Goal: Navigation & Orientation: Find specific page/section

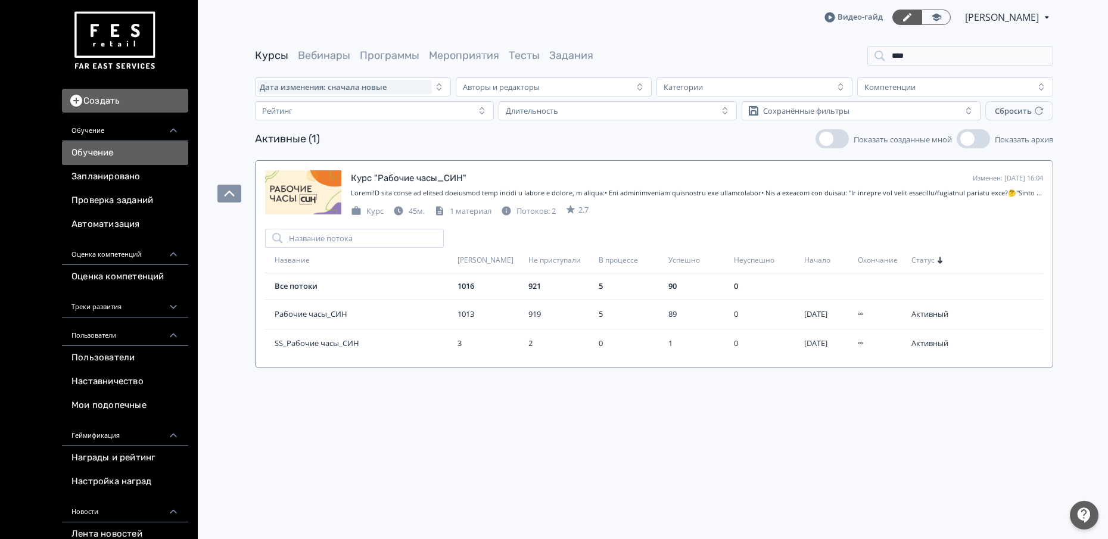
click at [117, 162] on link "Обучение" at bounding box center [125, 153] width 126 height 24
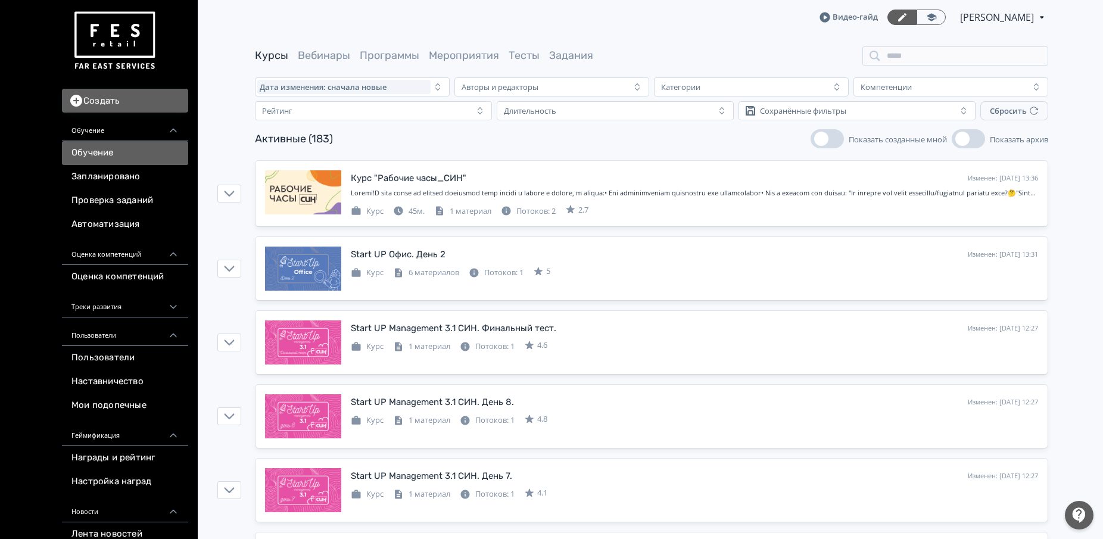
click at [389, 58] on link "Программы" at bounding box center [390, 55] width 60 height 13
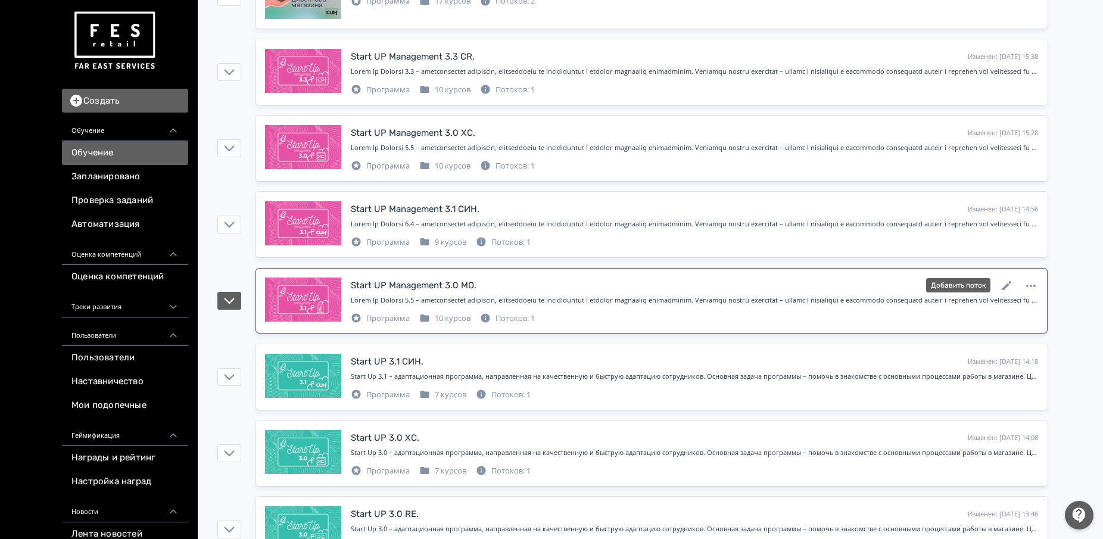
scroll to position [1266, 0]
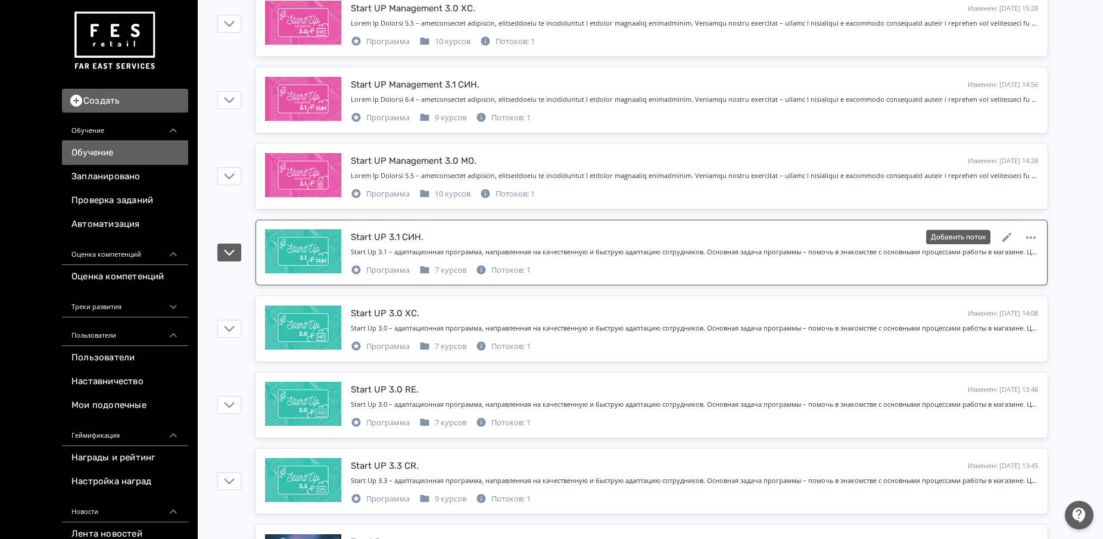
click at [465, 260] on div "Start Up 3.1 – адаптационная программа, направленная на качественную и быструю …" at bounding box center [694, 254] width 687 height 15
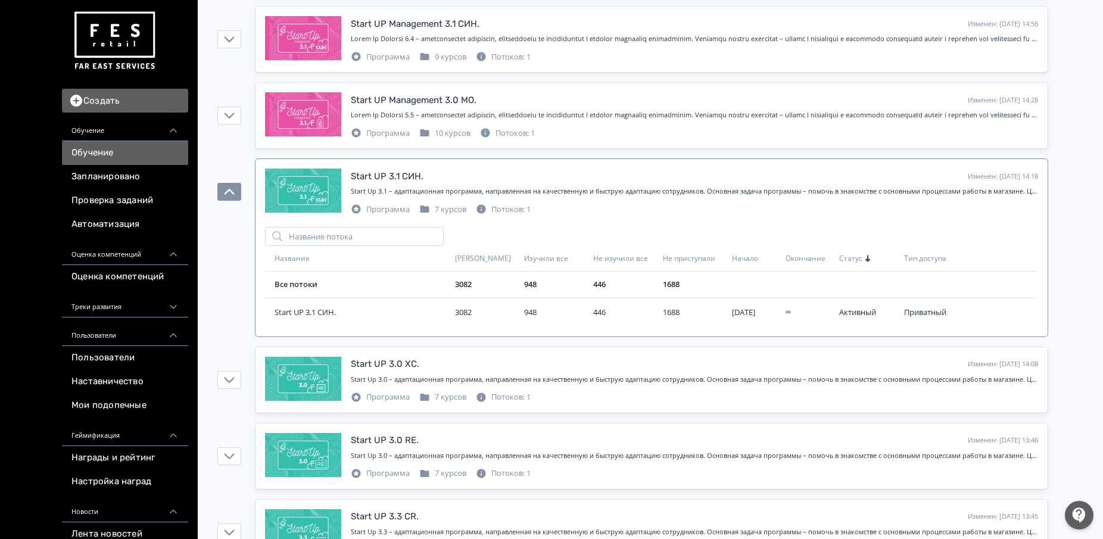
scroll to position [1415, 0]
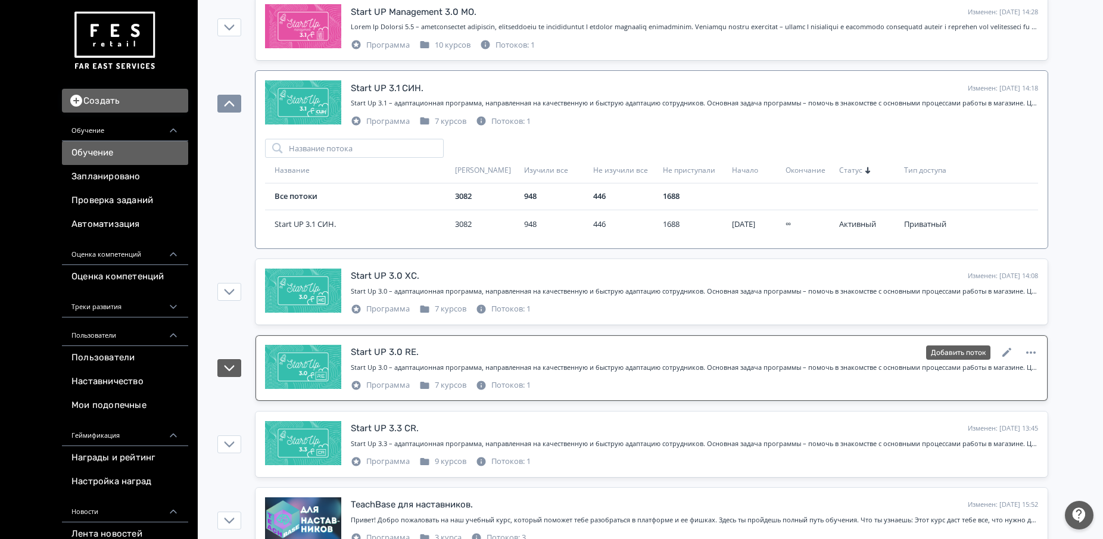
click at [466, 337] on link "Start UP 3.0 RE. Изменен: [DATE] 13:46 Добавить поток Start Up 3.0 – адаптацион…" at bounding box center [652, 368] width 792 height 66
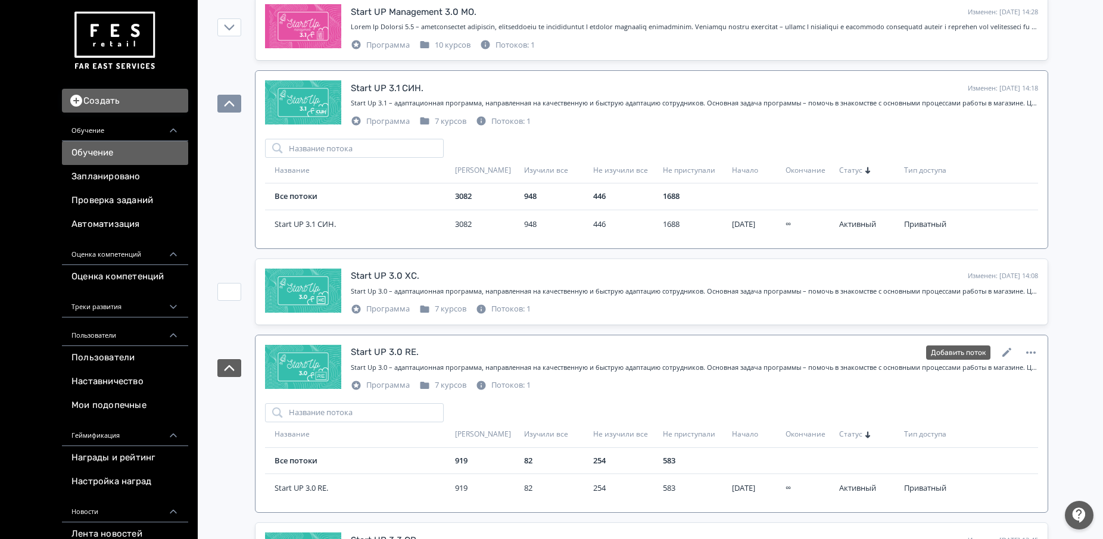
scroll to position [1489, 0]
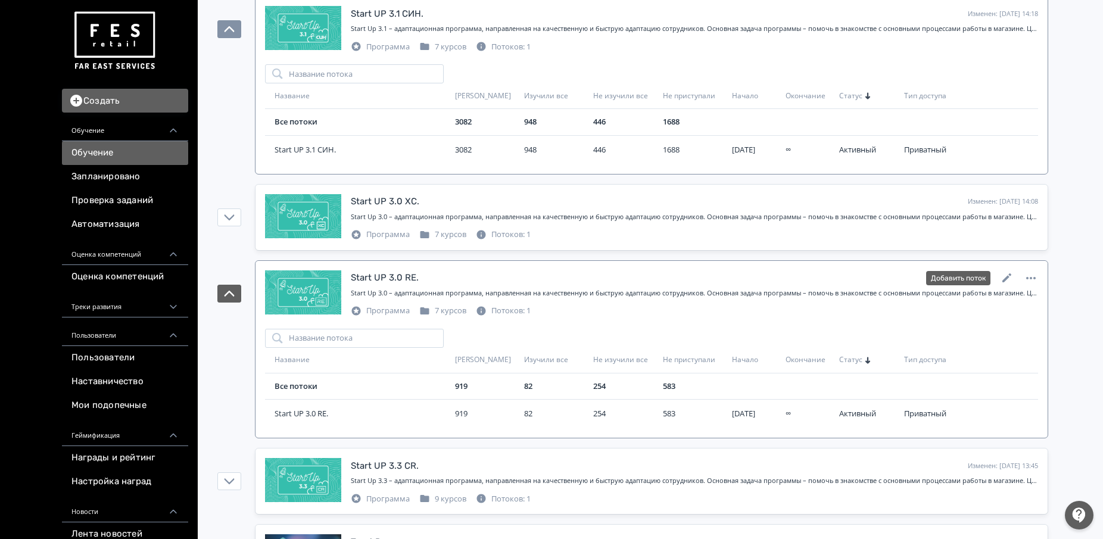
drag, startPoint x: 569, startPoint y: 295, endPoint x: 558, endPoint y: 293, distance: 12.1
click at [569, 295] on div "Start Up 3.0 – адаптационная программа, направленная на качественную и быструю …" at bounding box center [694, 293] width 687 height 10
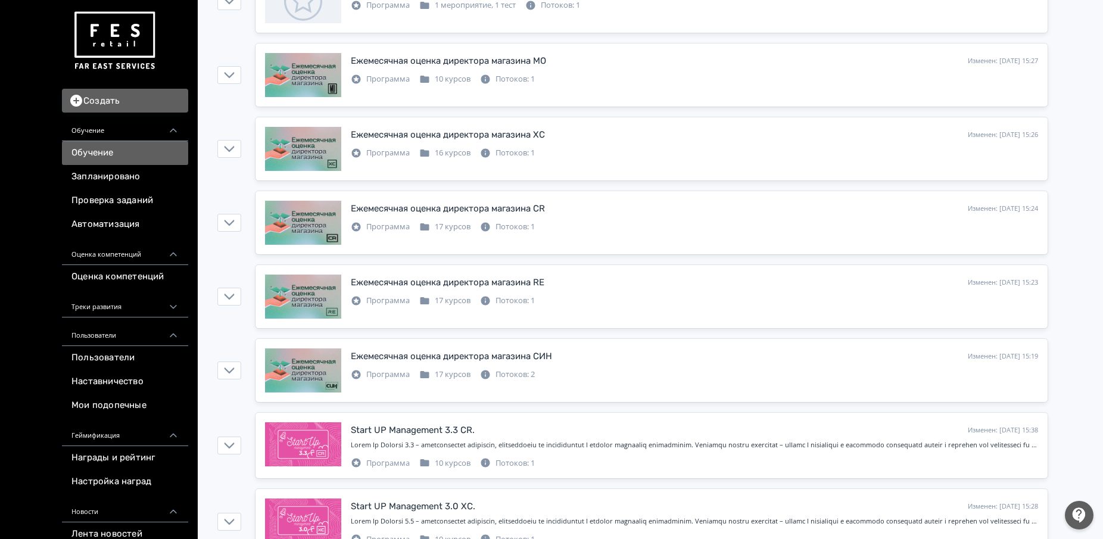
scroll to position [745, 0]
